Goal: Task Accomplishment & Management: Complete application form

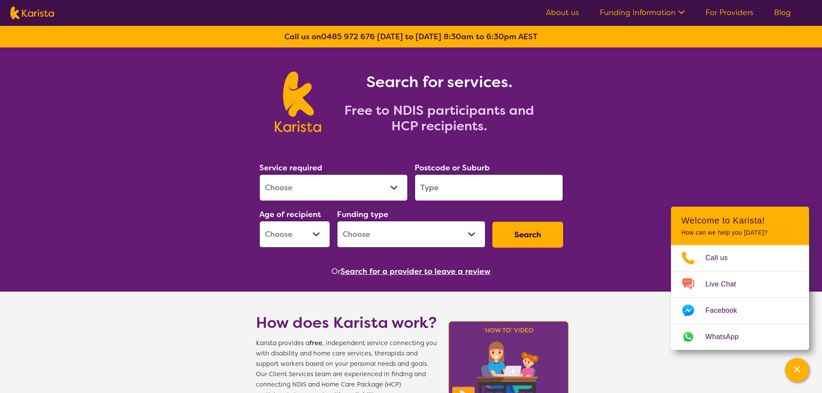
click at [394, 189] on select "Allied Health Assistant Assessment (ADHD or Autism) Behaviour support Counselli…" at bounding box center [333, 187] width 148 height 27
select select "Home Care Package Provider"
click at [259, 174] on select "Allied Health Assistant Assessment (ADHD or Autism) Behaviour support Counselli…" at bounding box center [333, 187] width 148 height 27
click at [442, 188] on input "search" at bounding box center [488, 187] width 148 height 27
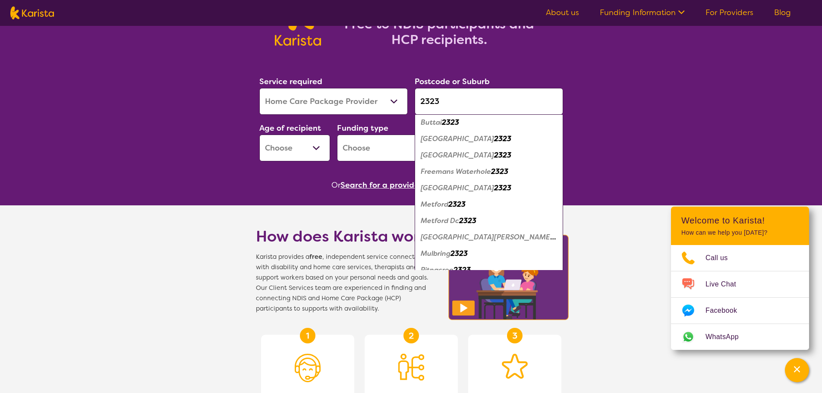
scroll to position [9, 0]
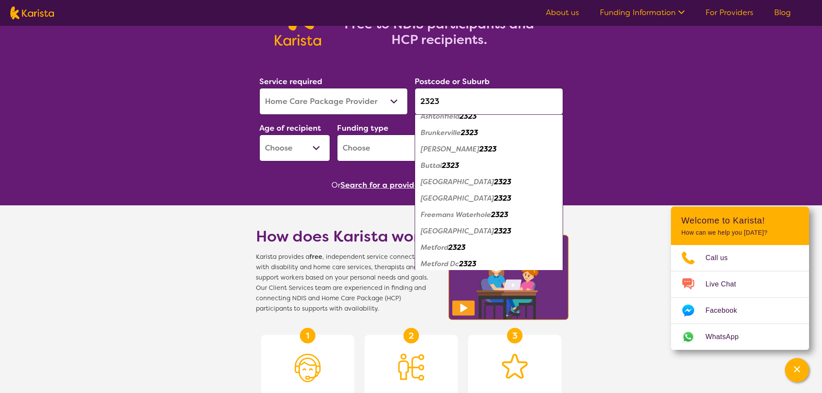
type input "2323"
click at [444, 183] on em "East Maitland" at bounding box center [457, 181] width 73 height 9
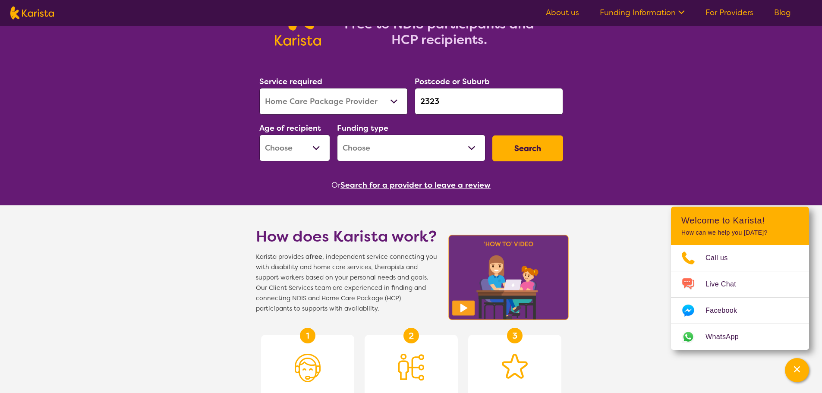
click at [318, 146] on select "Early Childhood - 0 to 9 Child - 10 to 11 Adolescent - 12 to 17 Adult - 18 to 6…" at bounding box center [294, 148] width 71 height 27
select select "AG"
click at [259, 135] on select "Early Childhood - 0 to 9 Child - 10 to 11 Adolescent - 12 to 17 Adult - 18 to 6…" at bounding box center [294, 148] width 71 height 27
click at [444, 151] on select "Home Care Package - Level 1 Home Care Package - Level 2 Home Care Package - Lev…" at bounding box center [411, 148] width 148 height 27
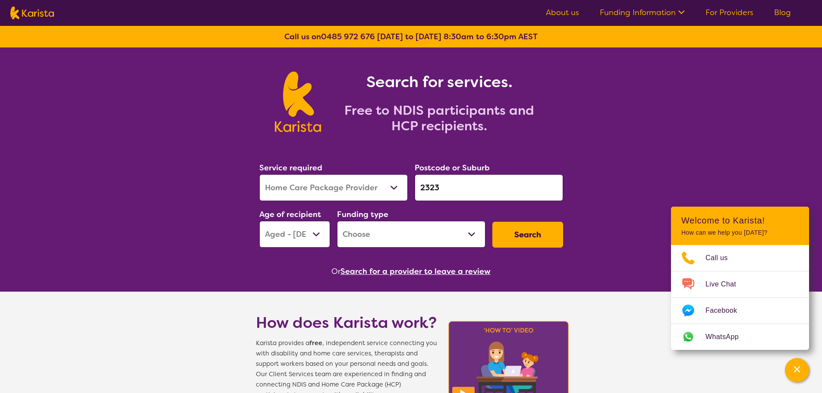
click at [744, 9] on link "For Providers" at bounding box center [729, 12] width 48 height 10
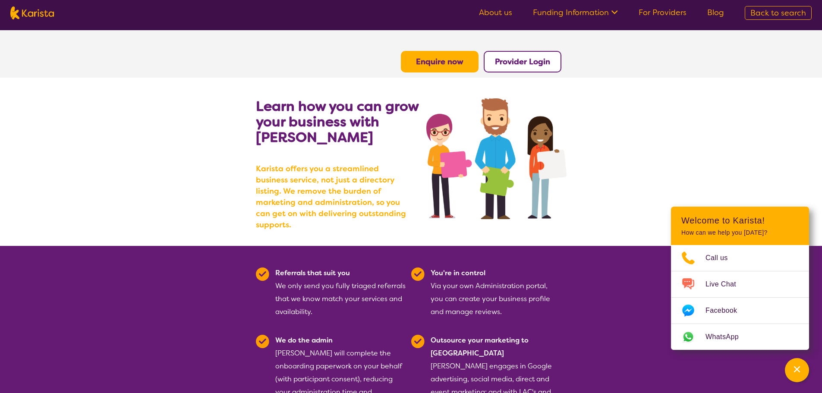
click at [539, 63] on b "Provider Login" at bounding box center [522, 61] width 55 height 10
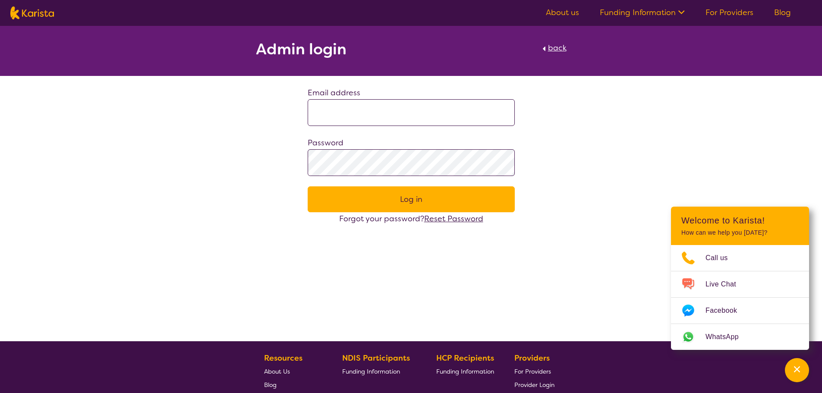
type input "**********"
click at [722, 9] on link "For Providers" at bounding box center [729, 12] width 48 height 10
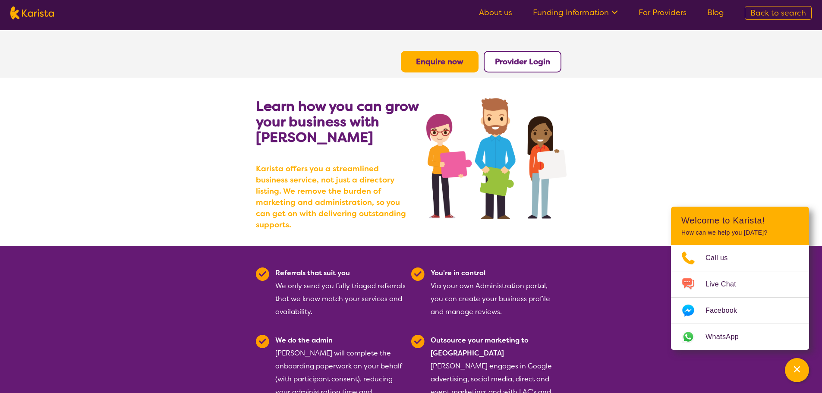
click at [454, 69] on button "Enquire now" at bounding box center [440, 62] width 78 height 22
click at [457, 63] on b "Enquire now" at bounding box center [439, 61] width 47 height 10
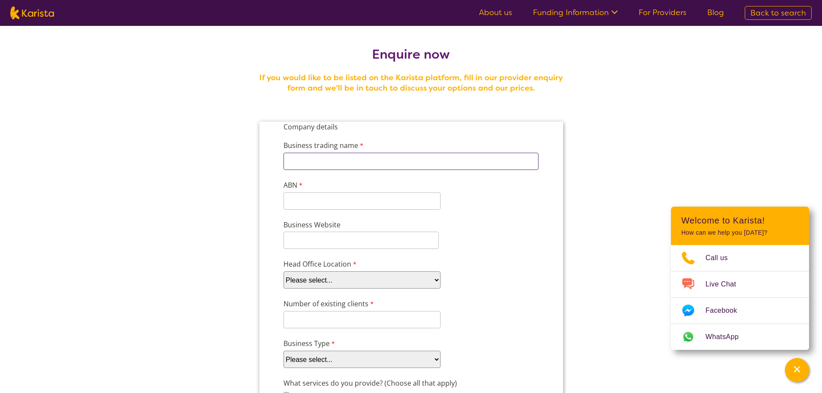
click at [321, 161] on input "Business trading name" at bounding box center [410, 161] width 255 height 17
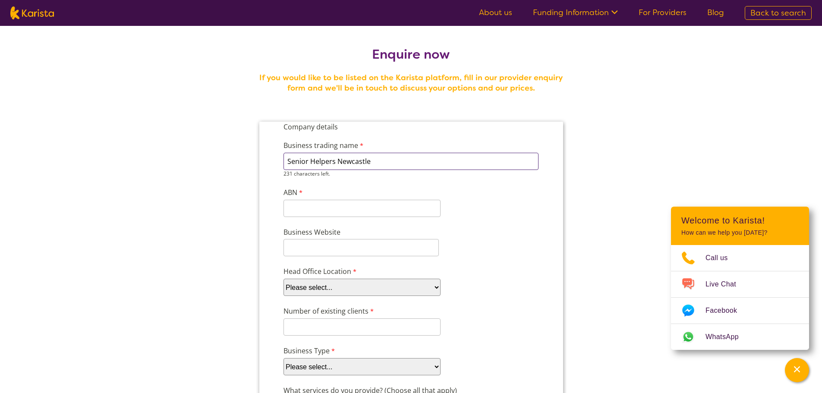
type input "Senior Helpers Newcastle"
click at [358, 199] on input "ABN" at bounding box center [361, 200] width 157 height 17
paste input "52 679 665"
type input "52 679 665"
click at [354, 249] on div "Business Website" at bounding box center [410, 241] width 262 height 33
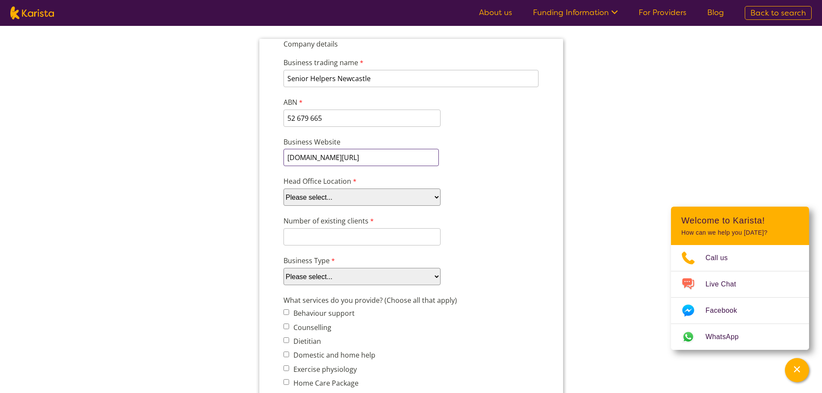
scroll to position [86, 0]
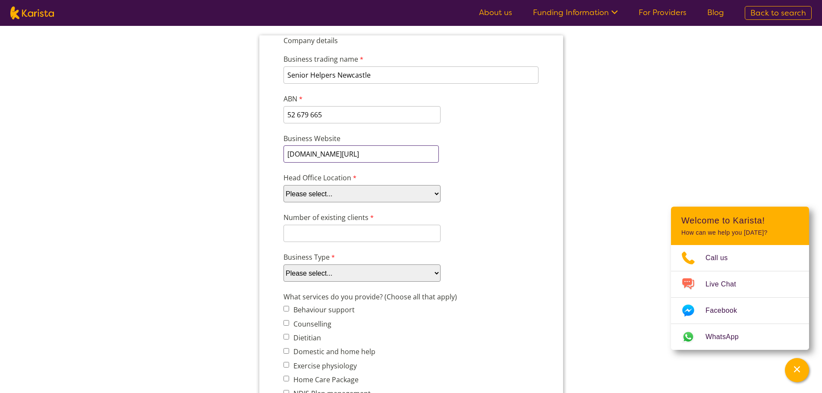
type input "seniorhelpers.com.au/newcastle"
click at [338, 191] on select "Please select... ACT NSW NT QLD SA TAS VIC WA" at bounding box center [361, 193] width 157 height 17
select select "tfa_97"
click at [283, 185] on select "Please select... ACT NSW NT QLD SA TAS VIC WA" at bounding box center [361, 193] width 157 height 17
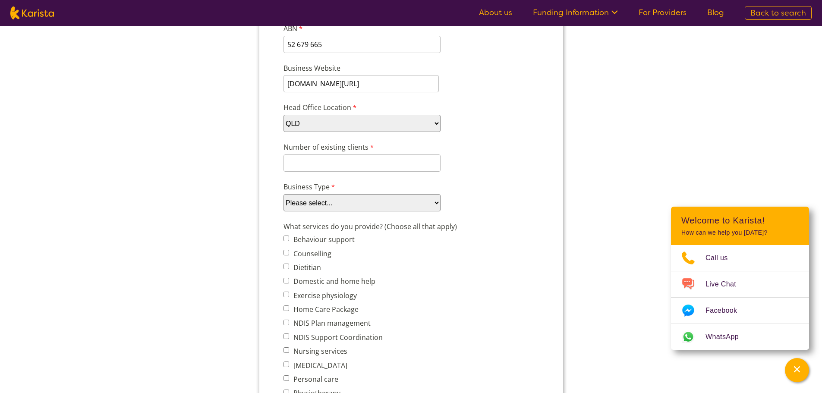
scroll to position [173, 0]
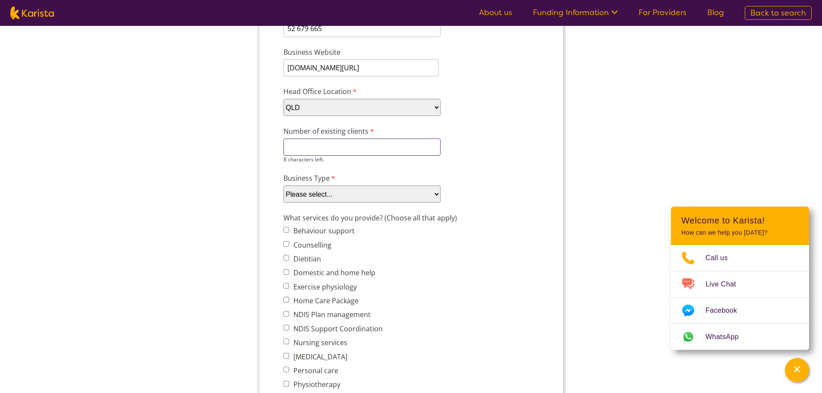
click at [334, 149] on input "Number of existing clients" at bounding box center [361, 146] width 157 height 17
type input "5"
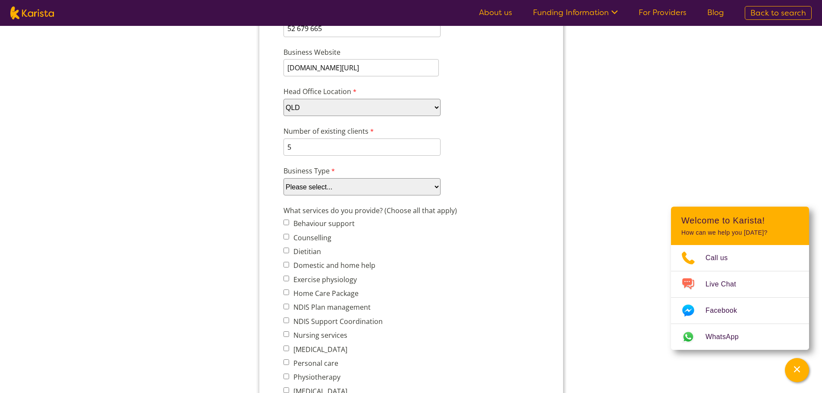
click at [349, 198] on div "Company details Business trading name Senior Helpers Newcastle 231 characters l…" at bounding box center [410, 355] width 262 height 812
select select "tfa_87"
click at [283, 195] on select "Please select... Company Individual/Sole Trader Other (please specify)" at bounding box center [361, 186] width 157 height 17
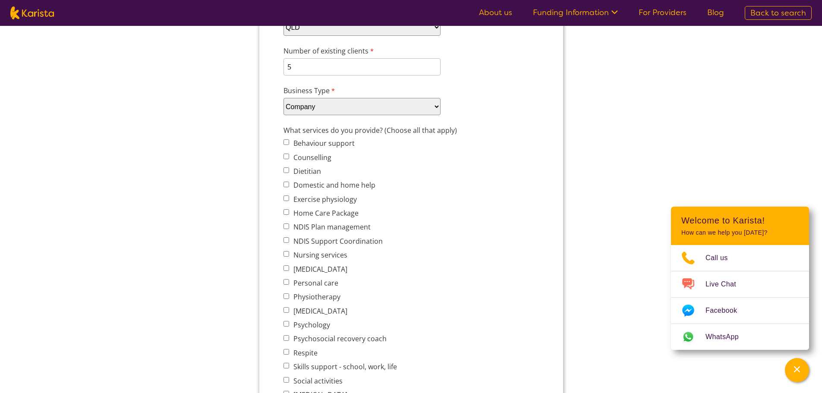
scroll to position [259, 0]
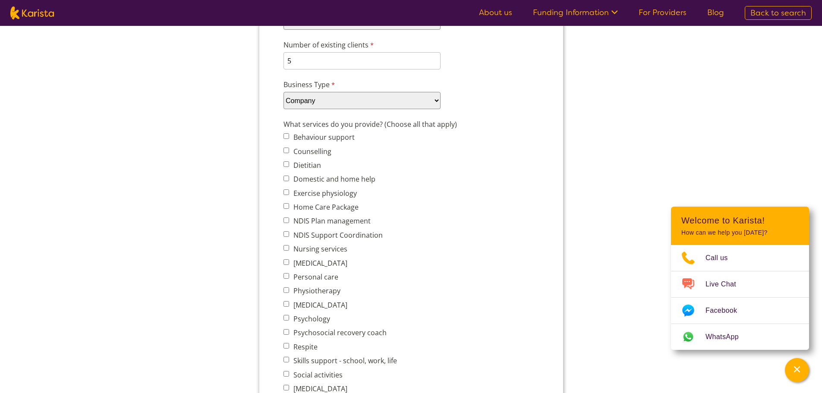
click at [286, 206] on input "Home Care Package" at bounding box center [286, 206] width 6 height 6
checkbox input "true"
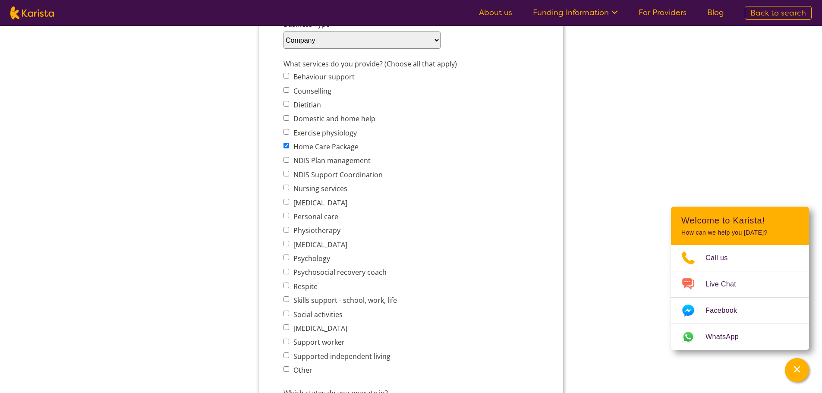
scroll to position [345, 0]
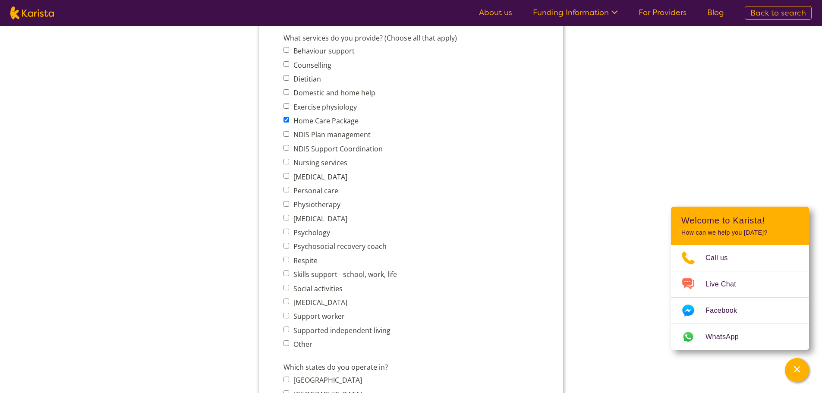
click at [285, 163] on input "Nursing services" at bounding box center [286, 162] width 6 height 6
checkbox input "true"
click at [286, 190] on input "Personal care" at bounding box center [286, 190] width 6 height 6
checkbox input "true"
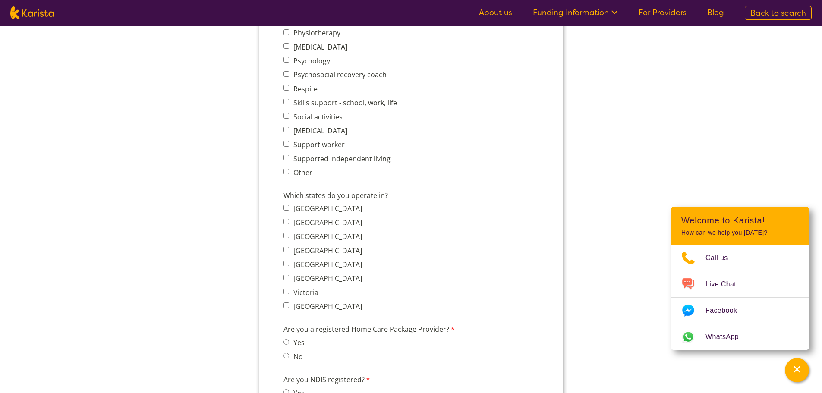
scroll to position [518, 0]
click at [285, 221] on input "New South Wales" at bounding box center [286, 221] width 6 height 6
checkbox input "true"
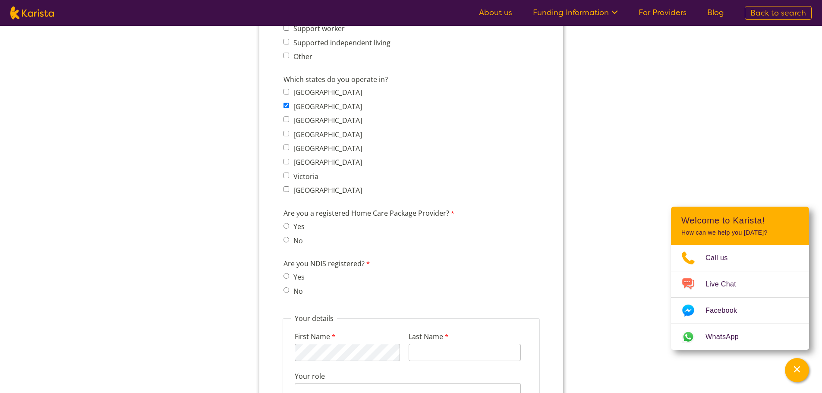
scroll to position [647, 0]
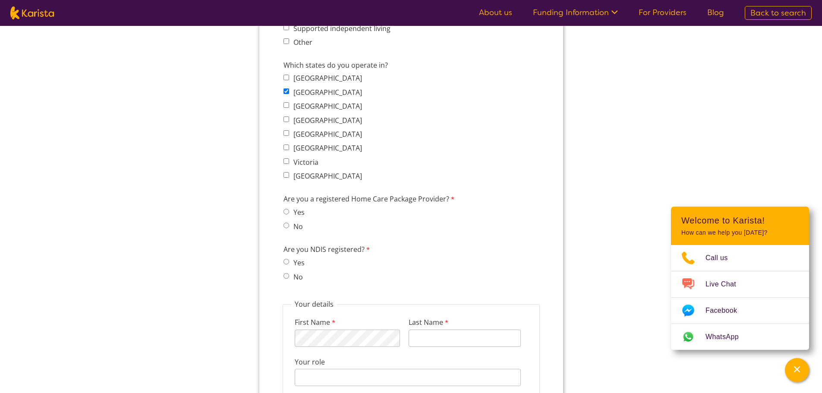
drag, startPoint x: 286, startPoint y: 212, endPoint x: 361, endPoint y: 214, distance: 75.5
click at [286, 211] on input "Yes" at bounding box center [286, 212] width 6 height 6
radio input "true"
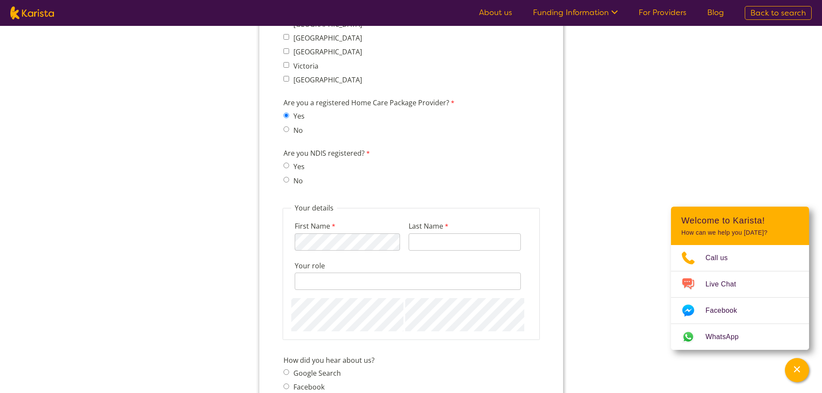
scroll to position [776, 0]
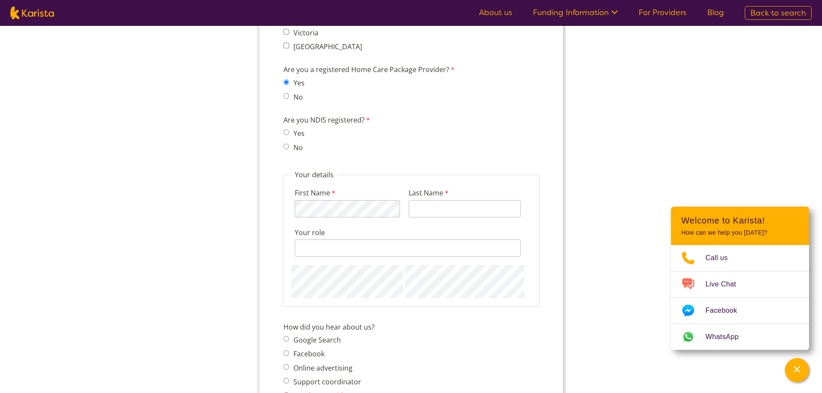
click at [286, 132] on input "Yes" at bounding box center [286, 132] width 6 height 6
radio input "true"
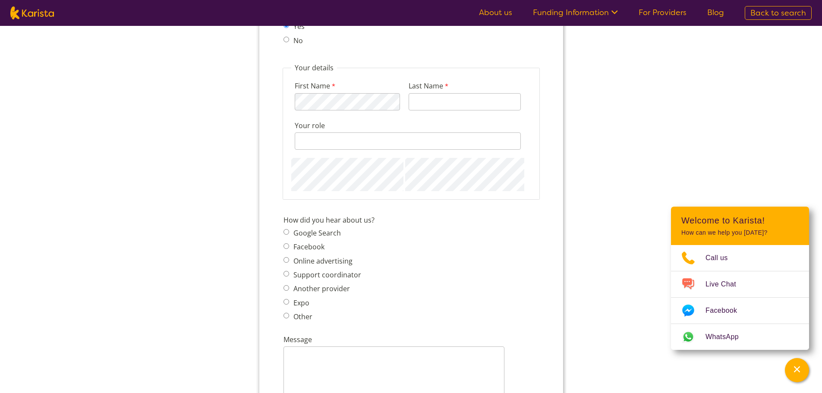
scroll to position [863, 0]
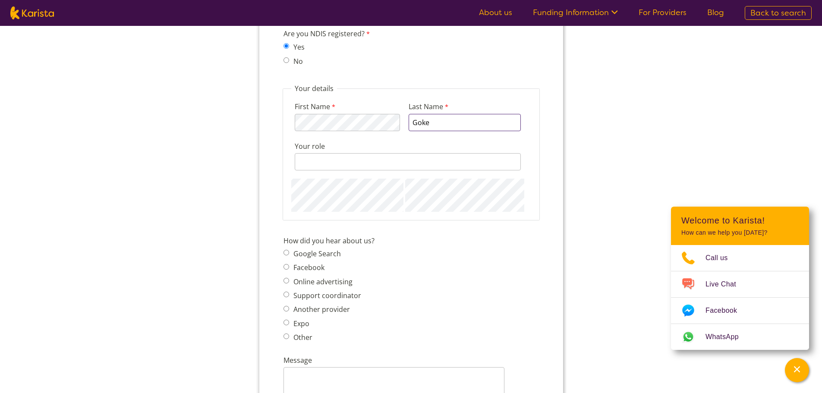
type input "Goke"
click at [323, 162] on input "Your role" at bounding box center [407, 161] width 226 height 17
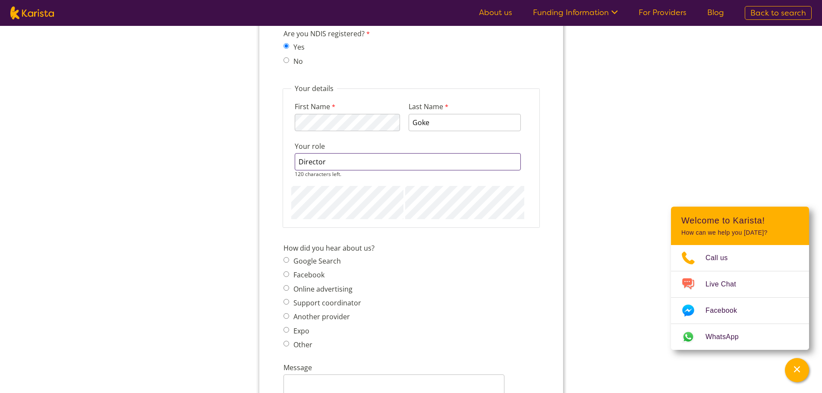
type input "Director"
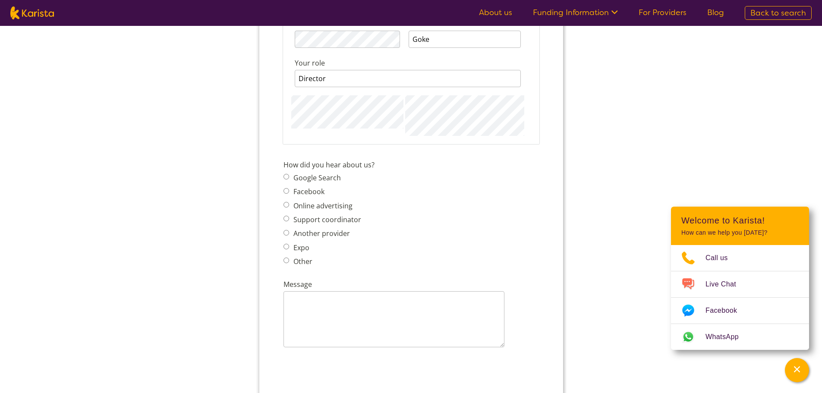
scroll to position [949, 0]
click at [286, 174] on span "Google Search Facebook Online advertising Support coordinator Another provider …" at bounding box center [324, 209] width 83 height 96
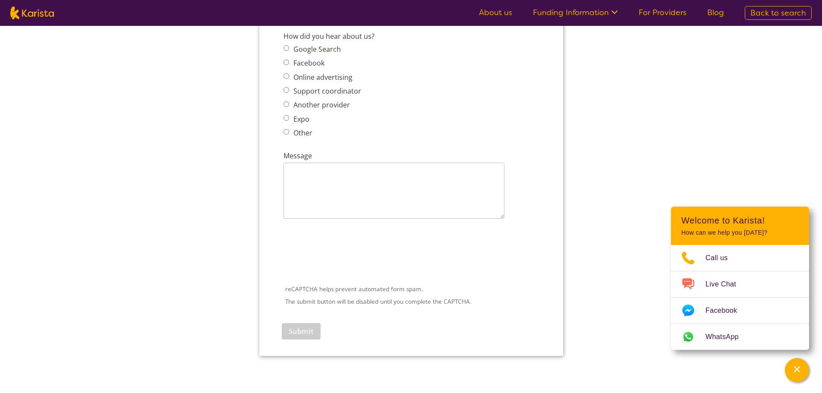
scroll to position [1078, 0]
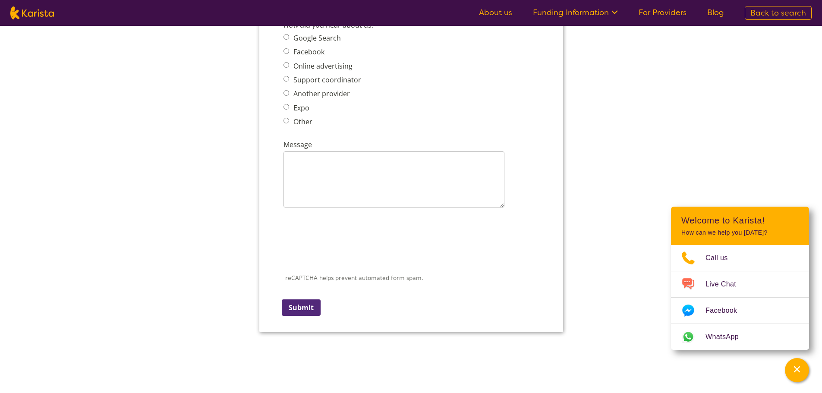
drag, startPoint x: 303, startPoint y: 308, endPoint x: 486, endPoint y: -861, distance: 1183.5
click at [303, 308] on input "Submit" at bounding box center [300, 307] width 39 height 16
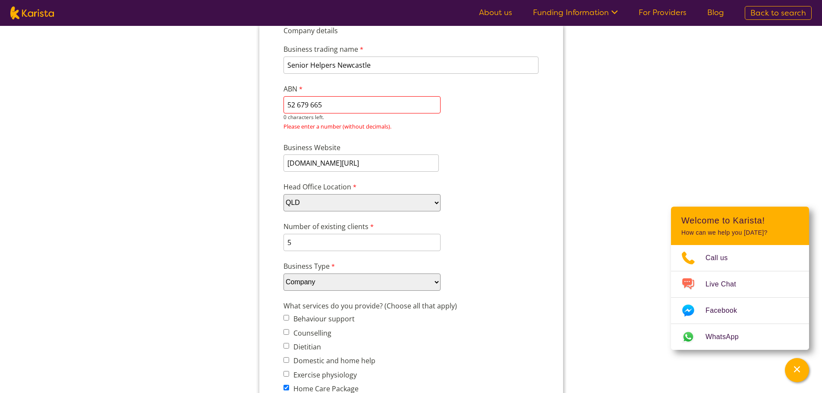
scroll to position [50, 0]
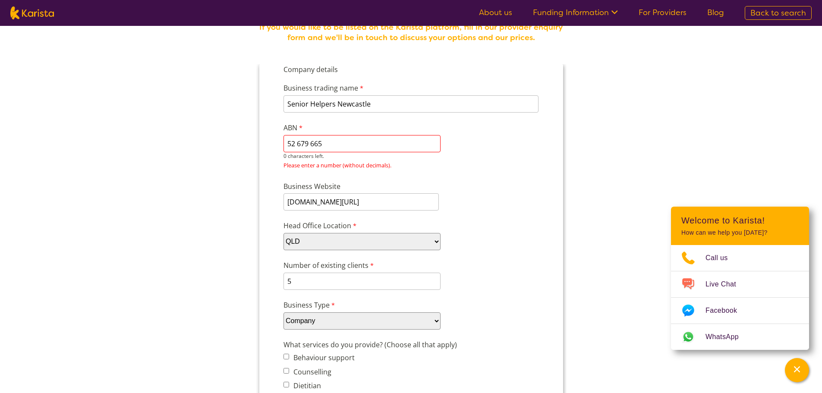
click at [310, 144] on input "52 679 665" at bounding box center [361, 143] width 157 height 17
click at [297, 143] on input "52 679665" at bounding box center [361, 143] width 157 height 17
click at [287, 145] on input "52679665" at bounding box center [361, 143] width 157 height 17
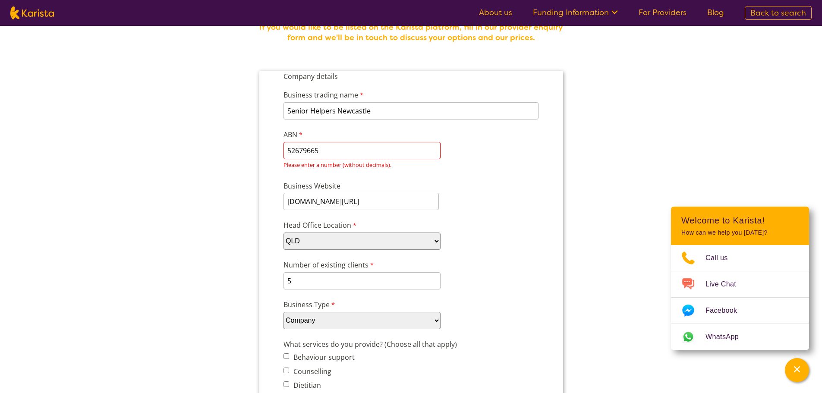
click at [482, 187] on div "Business Website seniorhelpers.com.au/newcastle" at bounding box center [410, 195] width 262 height 33
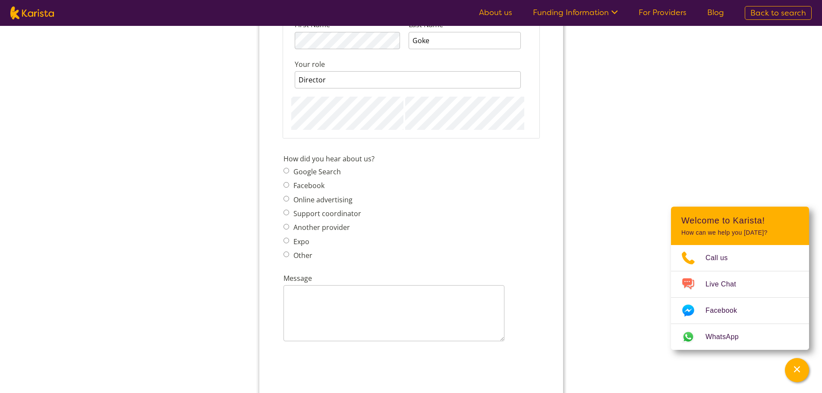
scroll to position [1258, 0]
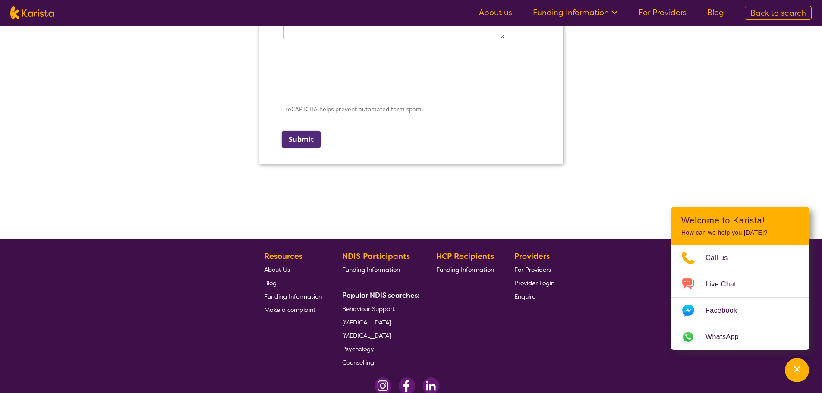
click at [302, 137] on input "Submit" at bounding box center [300, 139] width 39 height 16
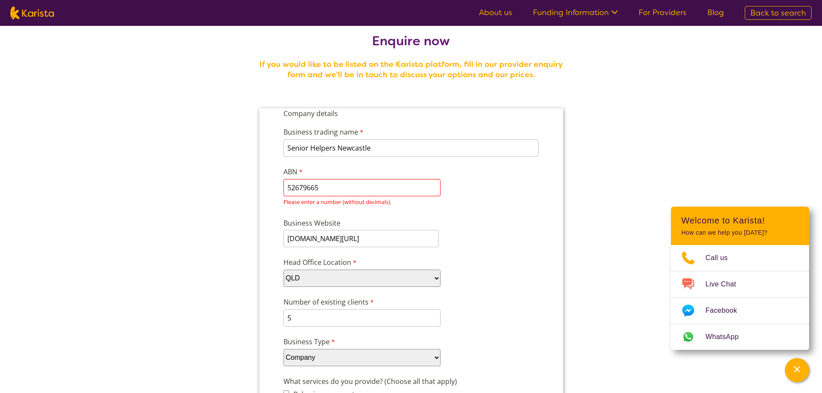
scroll to position [0, 0]
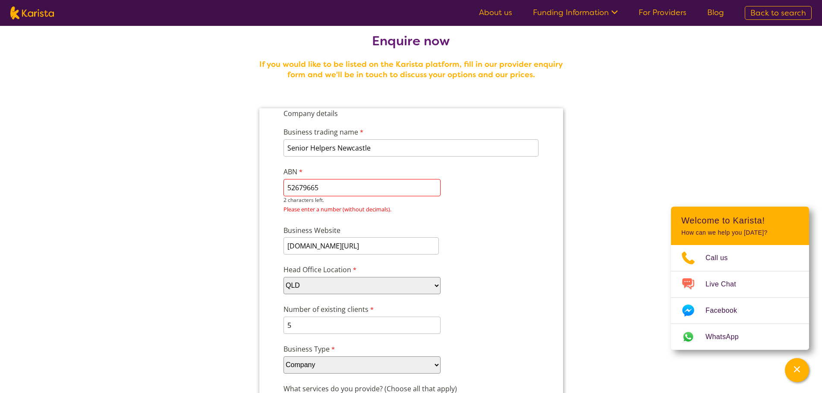
drag, startPoint x: 324, startPoint y: 187, endPoint x: 274, endPoint y: 187, distance: 50.0
paste input "679"
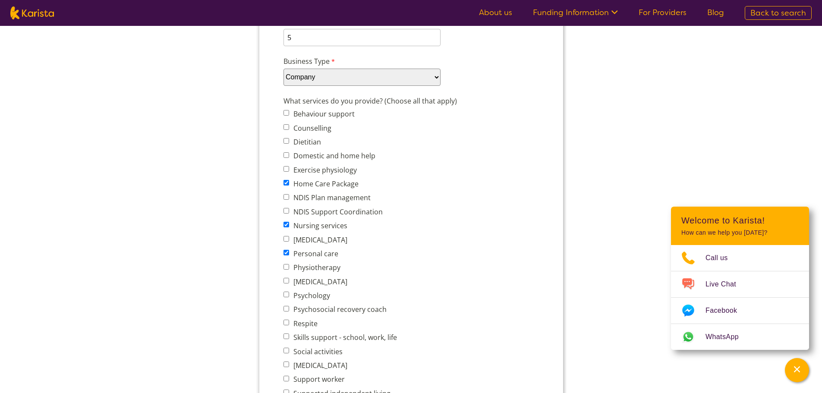
scroll to position [103, 0]
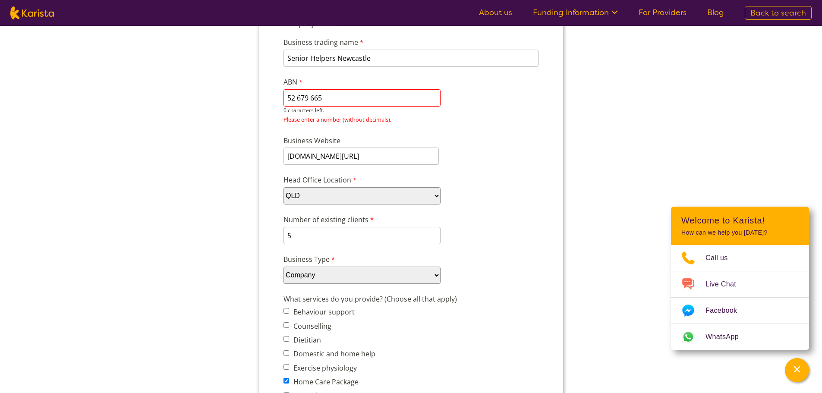
click at [332, 97] on input "52 679 665" at bounding box center [361, 97] width 157 height 17
click at [313, 99] on input "52 679 665" at bounding box center [361, 97] width 157 height 17
click at [312, 99] on input "52 679 665" at bounding box center [361, 97] width 157 height 17
click at [296, 98] on input "52 679665" at bounding box center [361, 97] width 157 height 17
click at [287, 97] on input "52679665" at bounding box center [361, 97] width 157 height 17
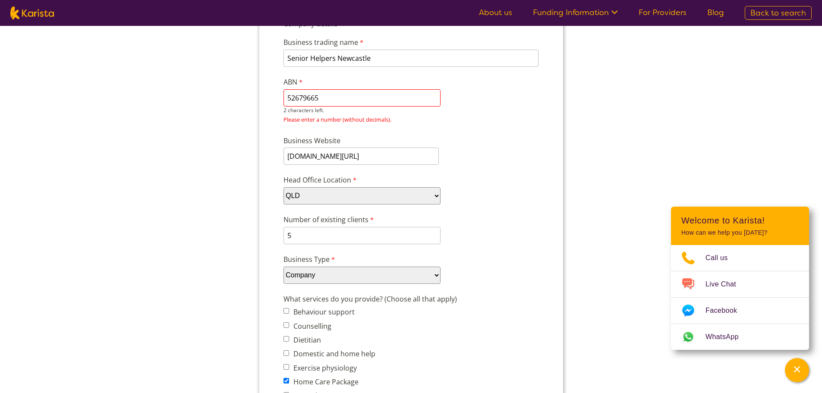
click at [320, 99] on input "52679665" at bounding box center [361, 97] width 157 height 17
click at [320, 98] on input "52679665" at bounding box center [361, 97] width 157 height 17
type input "52679665448"
click at [458, 119] on div "Business trading name Senior Helpers Newcastle 231 characters left. ABN 5267966…" at bounding box center [410, 78] width 262 height 98
click at [340, 97] on input "52679665448" at bounding box center [361, 97] width 157 height 17
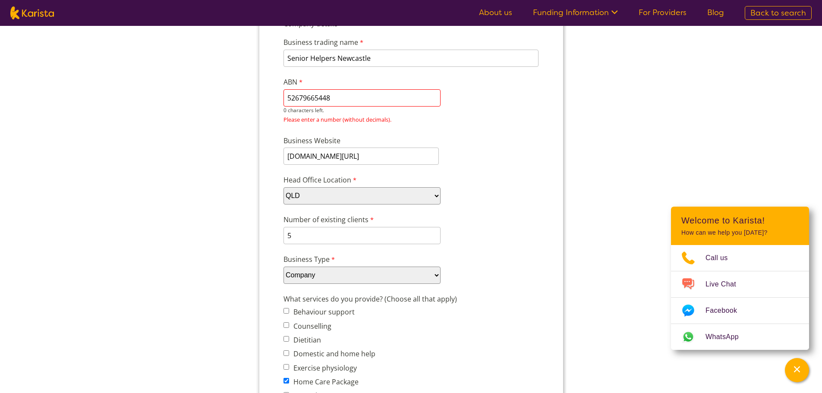
click at [286, 99] on input "52679665448" at bounding box center [361, 97] width 157 height 17
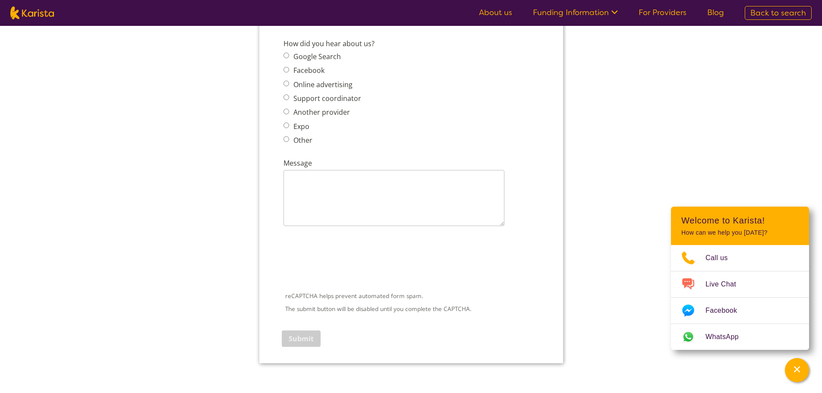
scroll to position [1052, 0]
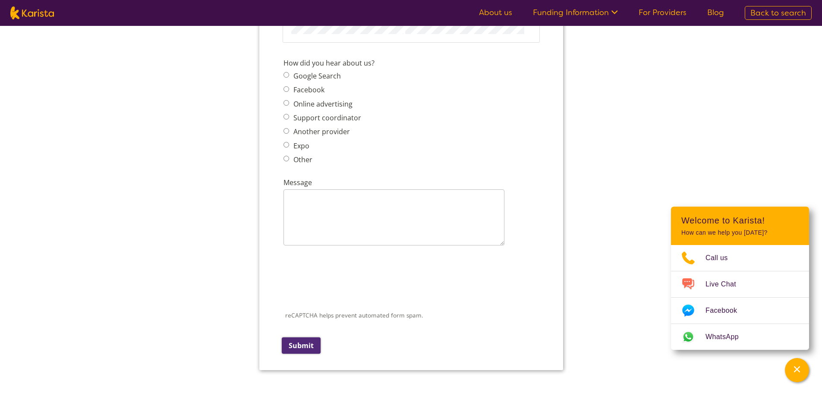
click at [311, 345] on input "Submit" at bounding box center [300, 345] width 39 height 16
